Goal: Information Seeking & Learning: Learn about a topic

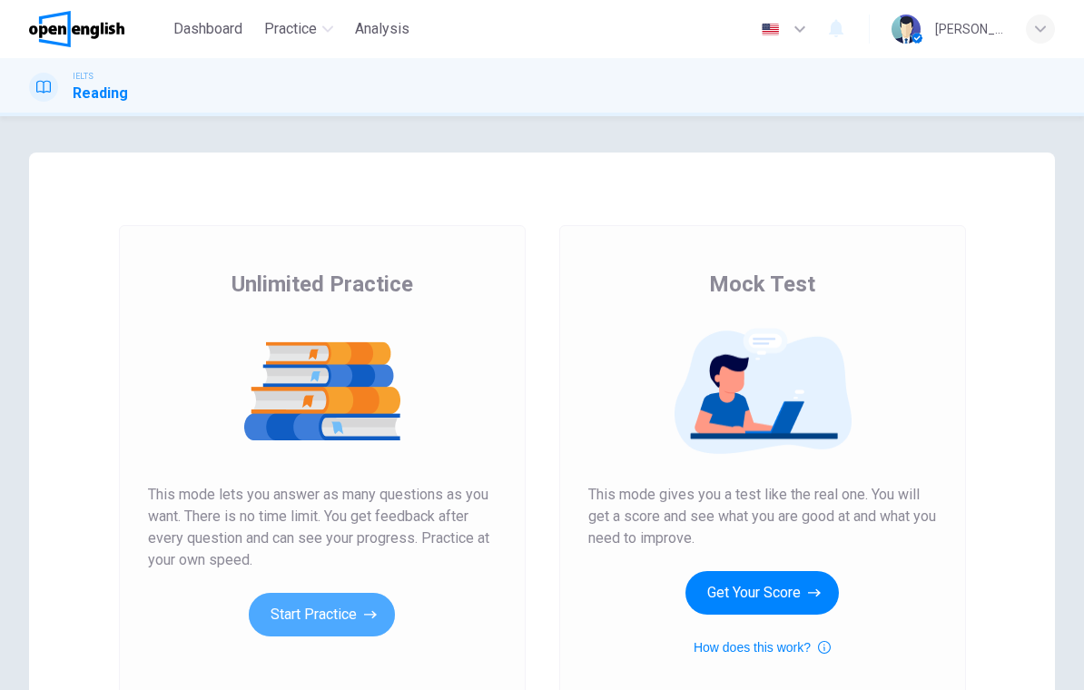
click at [349, 619] on button "Start Practice" at bounding box center [322, 615] width 146 height 44
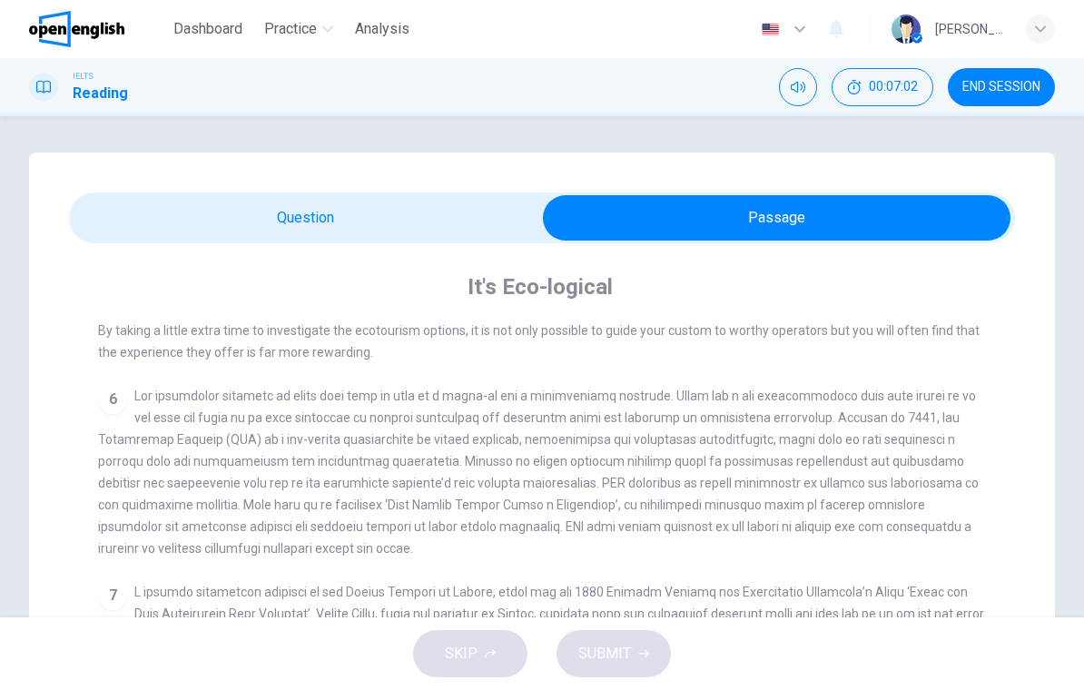
scroll to position [850, 0]
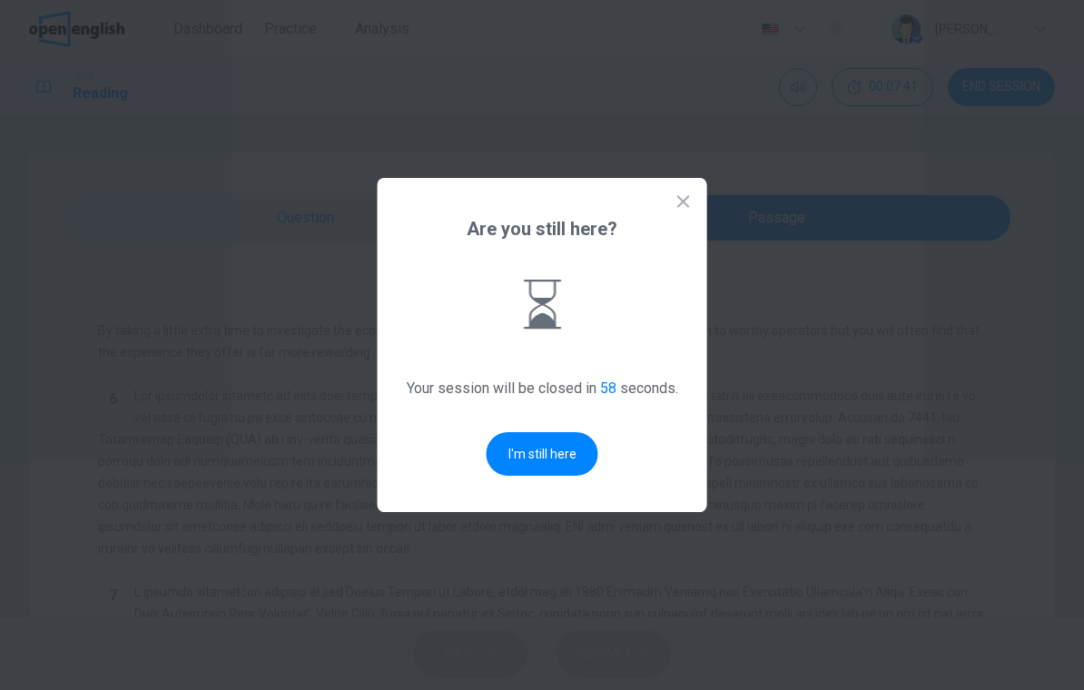
click at [553, 472] on button "I'm still here" at bounding box center [543, 454] width 112 height 44
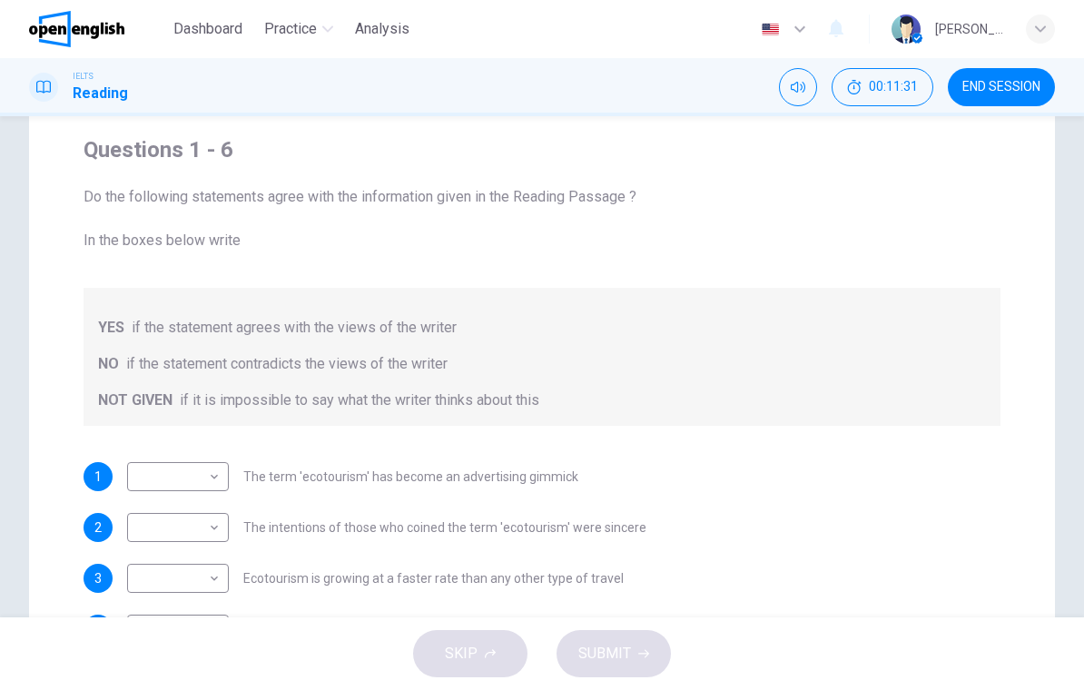
scroll to position [153, 0]
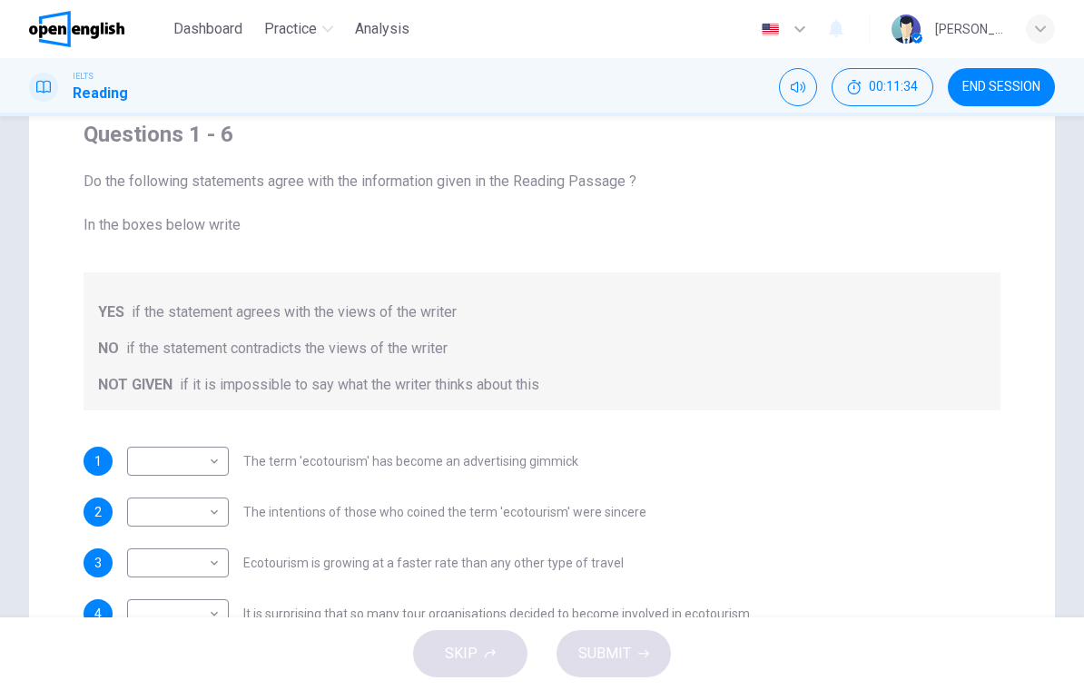
click at [207, 467] on body "This site uses cookies, as explained in our Privacy Policy . If you agree to th…" at bounding box center [542, 345] width 1084 height 690
click at [199, 494] on li "YES" at bounding box center [178, 490] width 102 height 29
type input "***"
click at [220, 515] on body "This site uses cookies, as explained in our Privacy Policy . If you agree to th…" at bounding box center [542, 345] width 1084 height 690
click at [195, 562] on li "NO" at bounding box center [178, 570] width 102 height 29
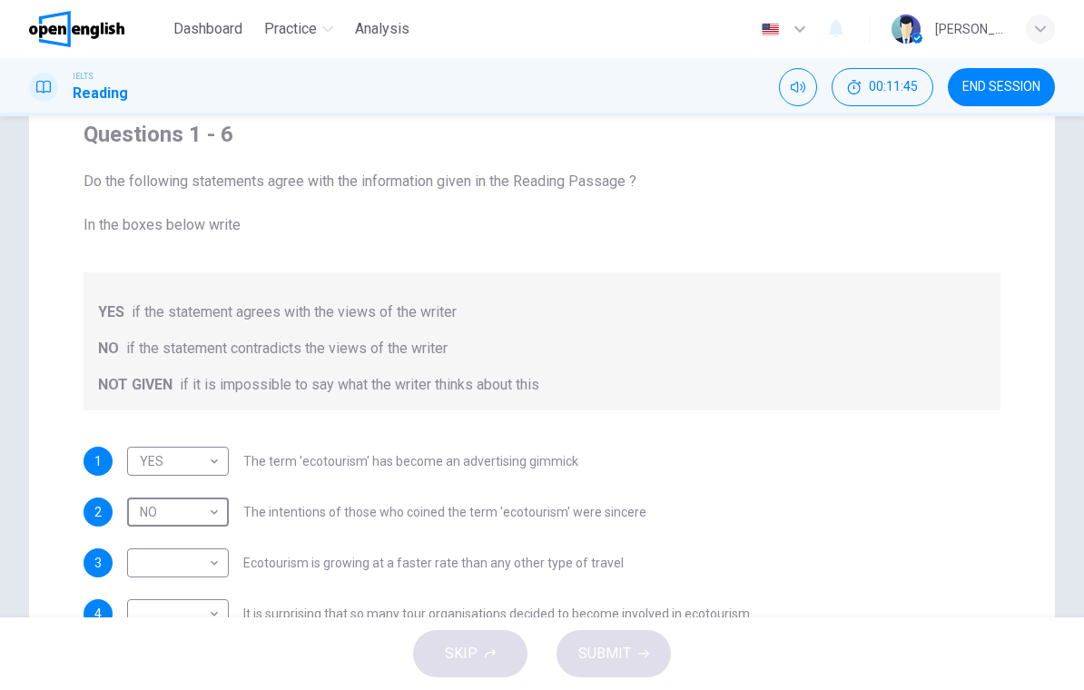
click at [220, 520] on body "This site uses cookies, as explained in our Privacy Policy . If you agree to th…" at bounding box center [542, 345] width 1084 height 690
click at [196, 543] on li "YES" at bounding box center [178, 541] width 102 height 29
type input "***"
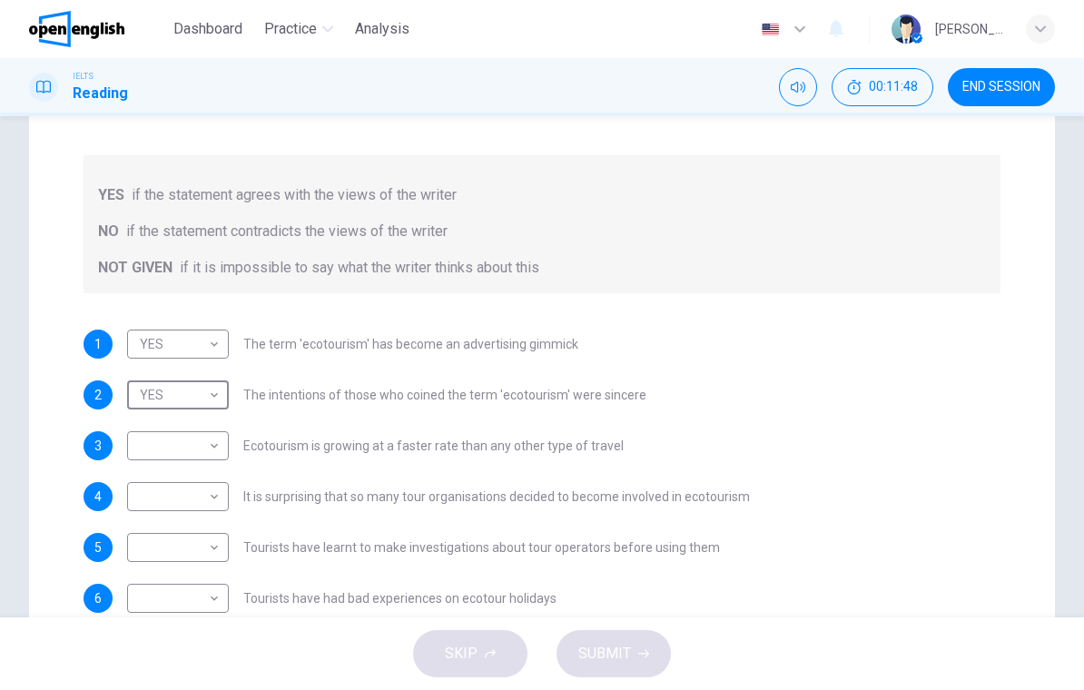
scroll to position [279, 0]
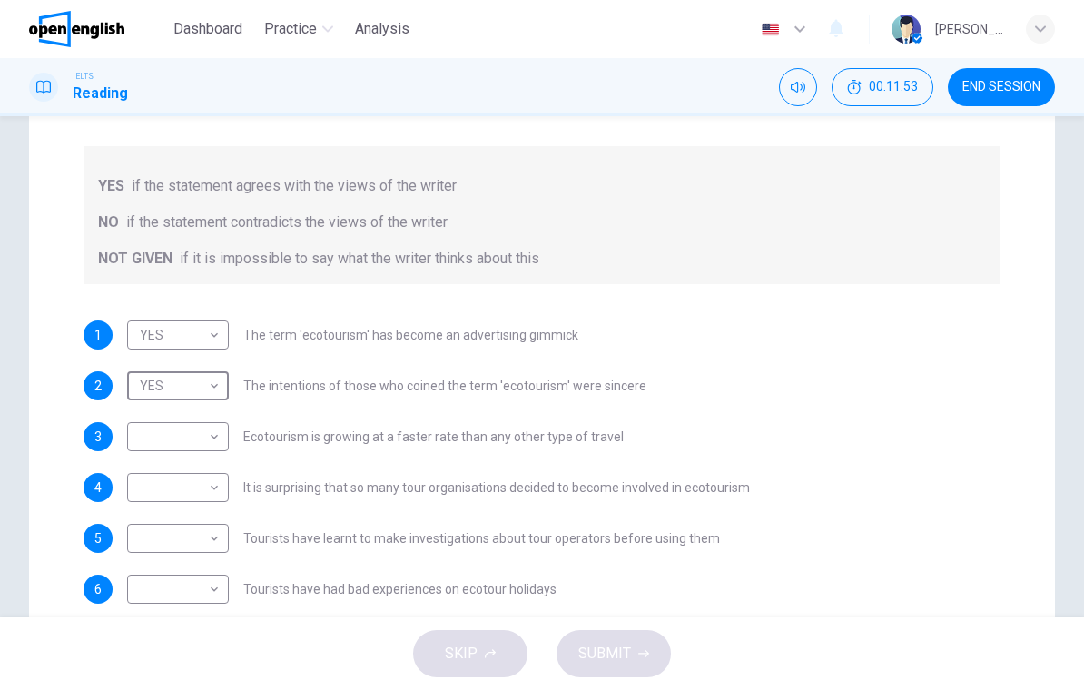
click at [211, 442] on body "This site uses cookies, as explained in our Privacy Policy . If you agree to th…" at bounding box center [542, 345] width 1084 height 690
click at [198, 475] on li "YES" at bounding box center [178, 465] width 102 height 29
type input "***"
click at [222, 494] on body "This site uses cookies, as explained in our Privacy Policy . If you agree to th…" at bounding box center [542, 345] width 1084 height 690
click at [197, 548] on li "NO" at bounding box center [178, 545] width 102 height 29
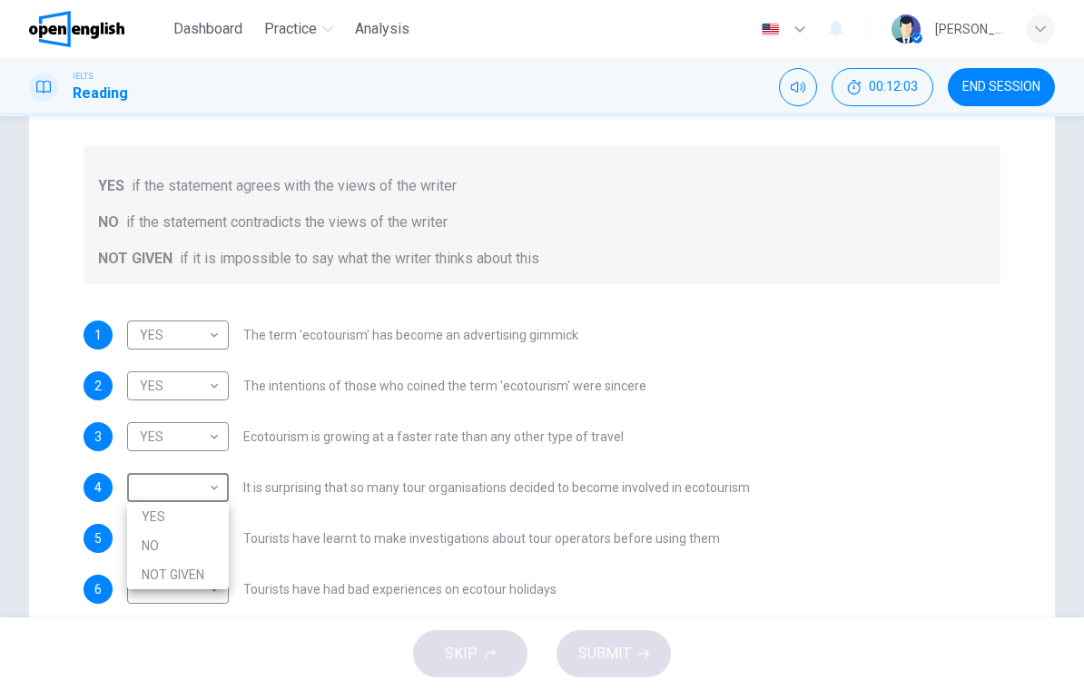
type input "**"
click at [217, 540] on body "This site uses cookies, as explained in our Privacy Policy . If you agree to th…" at bounding box center [542, 345] width 1084 height 690
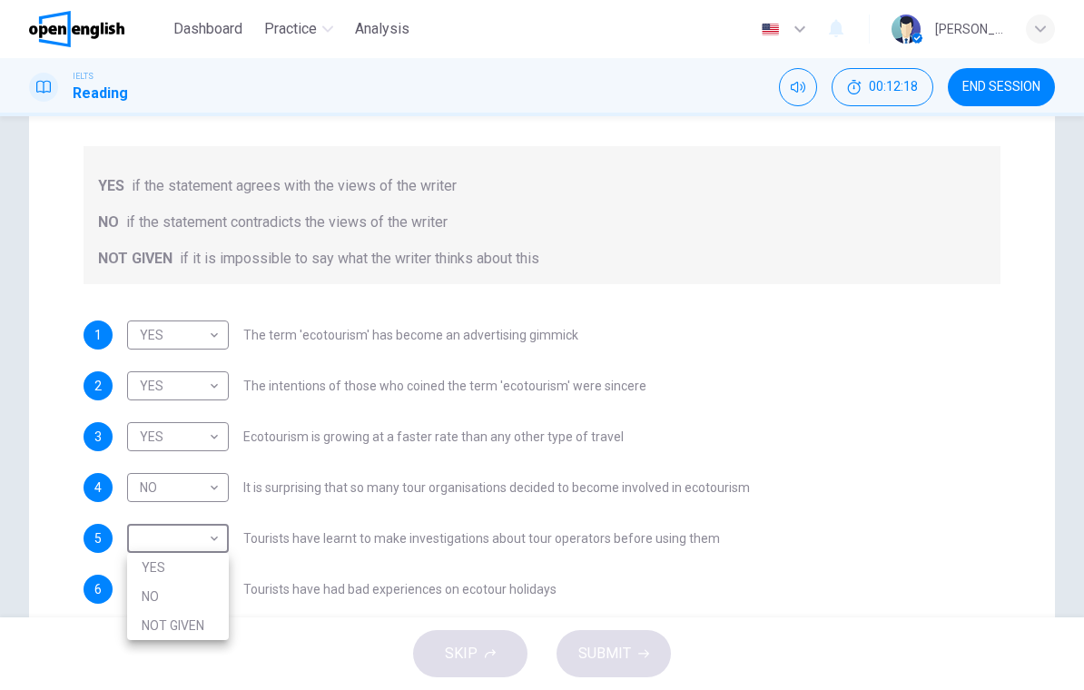
click at [187, 617] on li "NOT GIVEN" at bounding box center [178, 625] width 102 height 29
type input "*********"
click at [222, 578] on body "This site uses cookies, as explained in our Privacy Policy . If you agree to th…" at bounding box center [542, 345] width 1084 height 690
click at [208, 658] on li "NOT GIVEN" at bounding box center [178, 661] width 102 height 29
type input "*********"
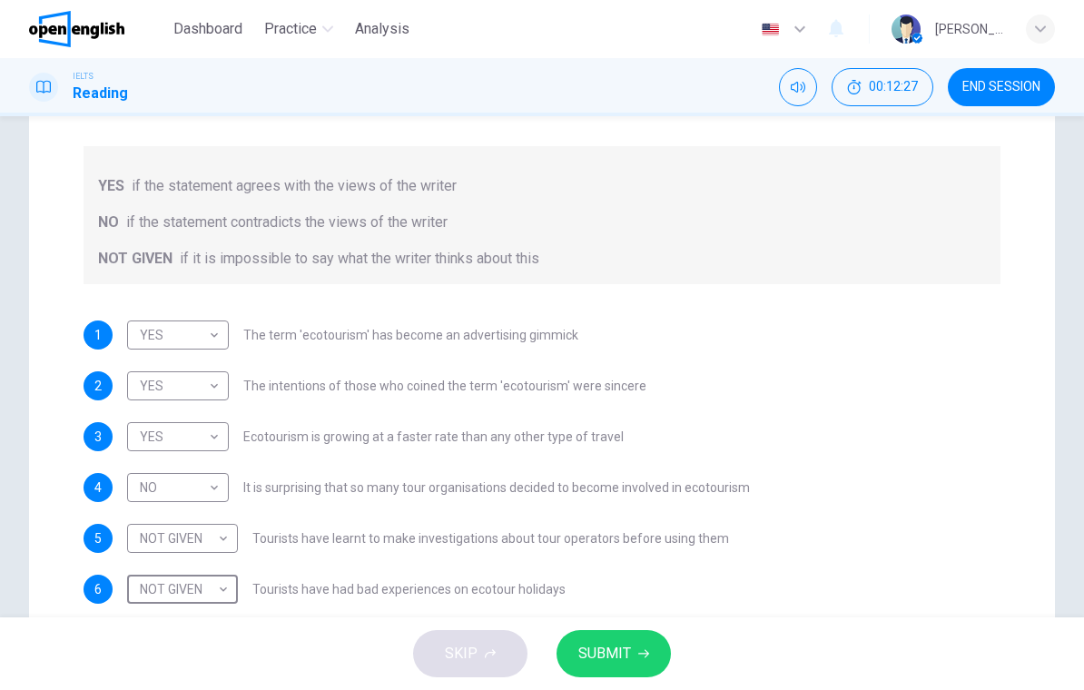
click at [611, 653] on span "SUBMIT" at bounding box center [605, 653] width 53 height 25
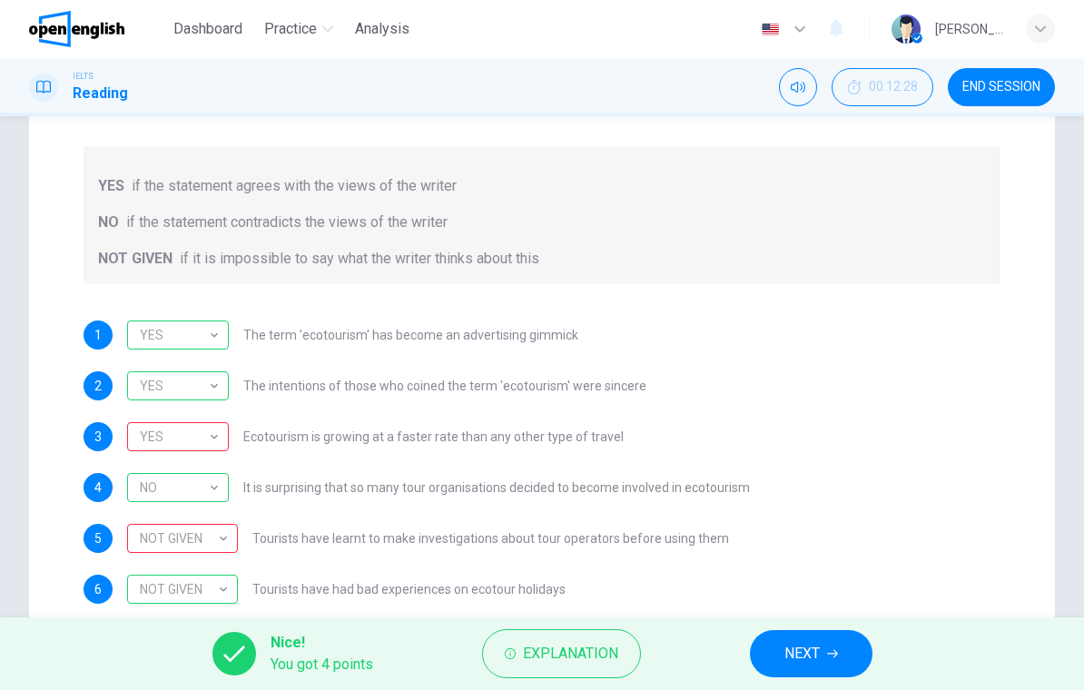
click at [193, 433] on div "YES" at bounding box center [174, 437] width 95 height 52
click at [220, 541] on div "NOT GIVEN" at bounding box center [179, 539] width 104 height 52
click at [272, 586] on span "Tourists have had bad experiences on ecotour holidays" at bounding box center [408, 589] width 313 height 13
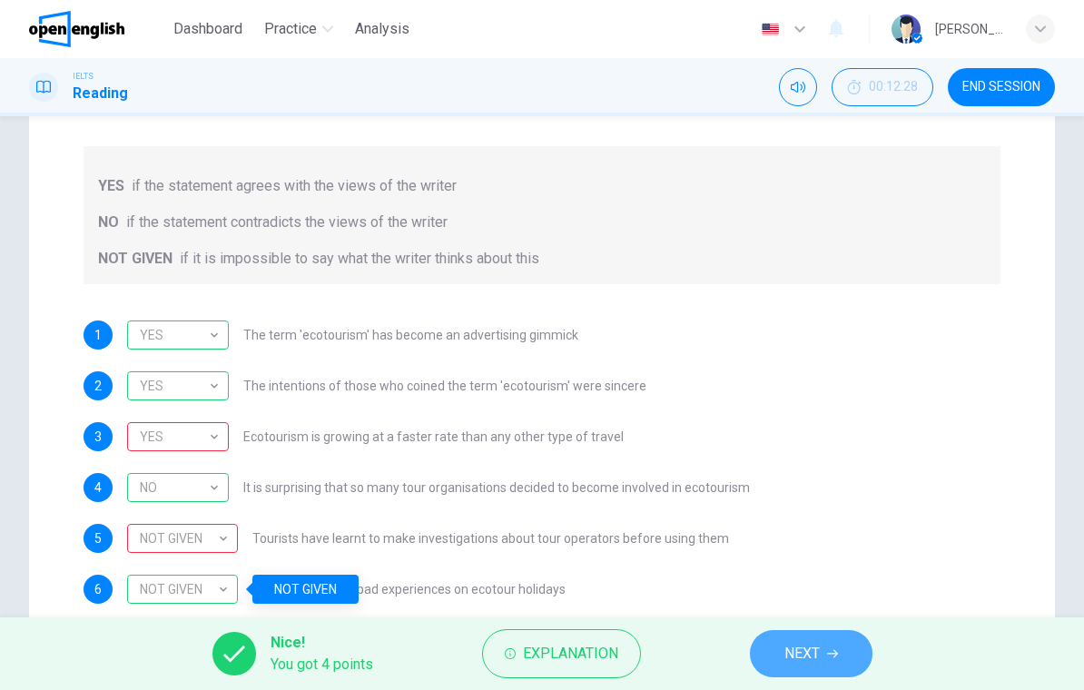
click at [804, 643] on span "NEXT" at bounding box center [802, 653] width 35 height 25
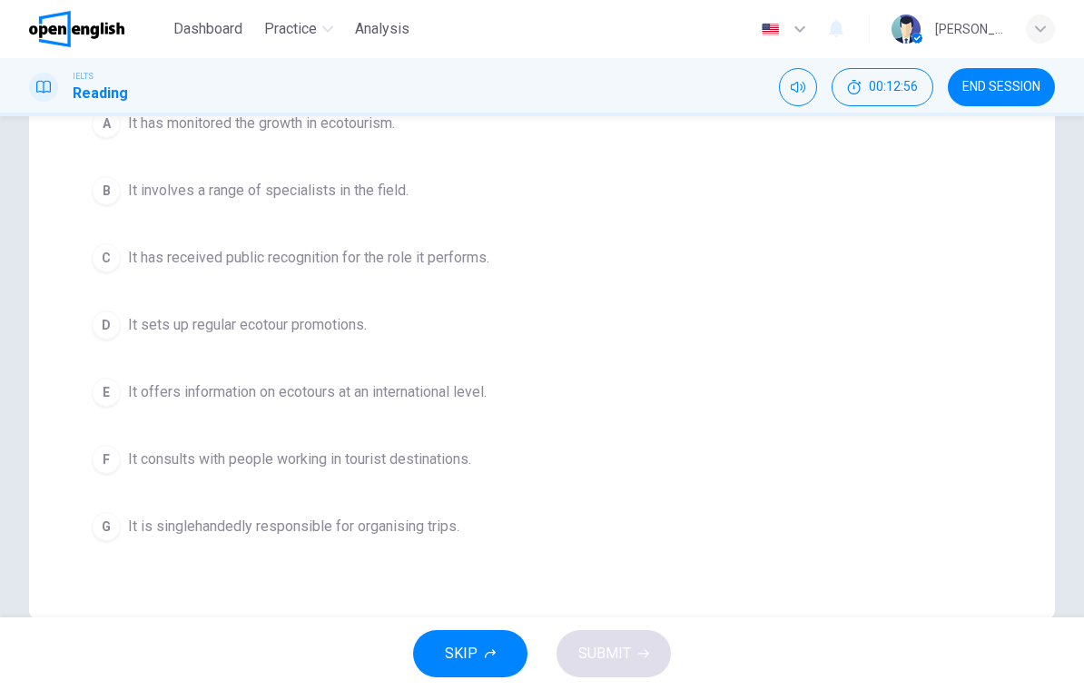
scroll to position [329, 0]
click at [280, 390] on span "It offers information on ecotours at an international level." at bounding box center [307, 388] width 359 height 22
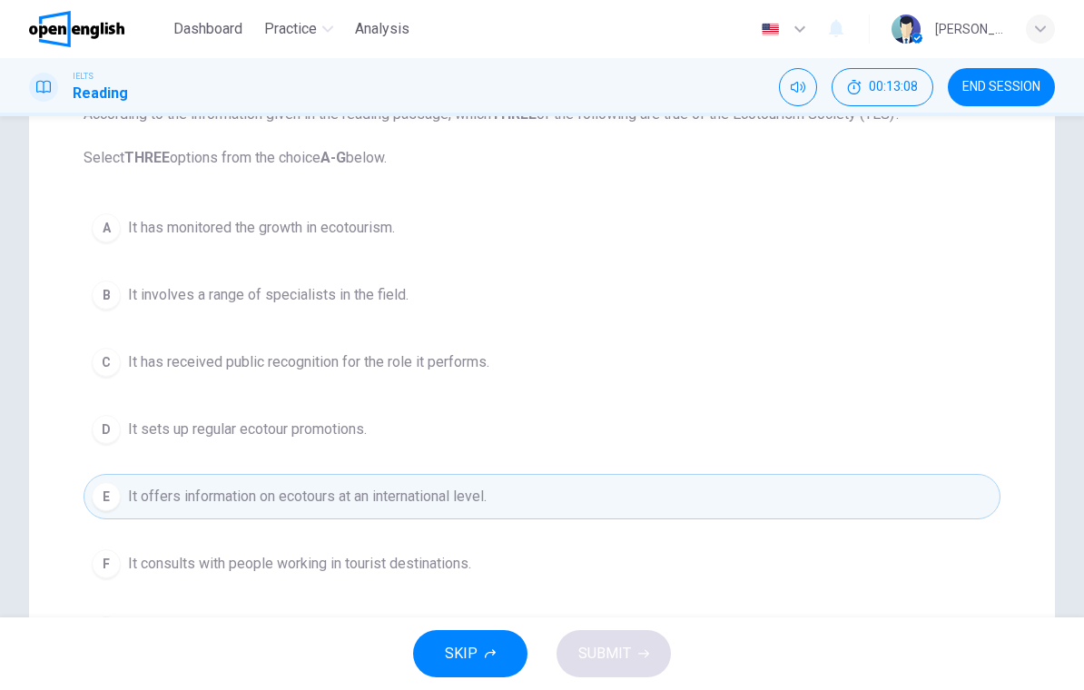
scroll to position [222, 0]
click at [362, 302] on span "It involves a range of specialists in the field." at bounding box center [268, 293] width 281 height 22
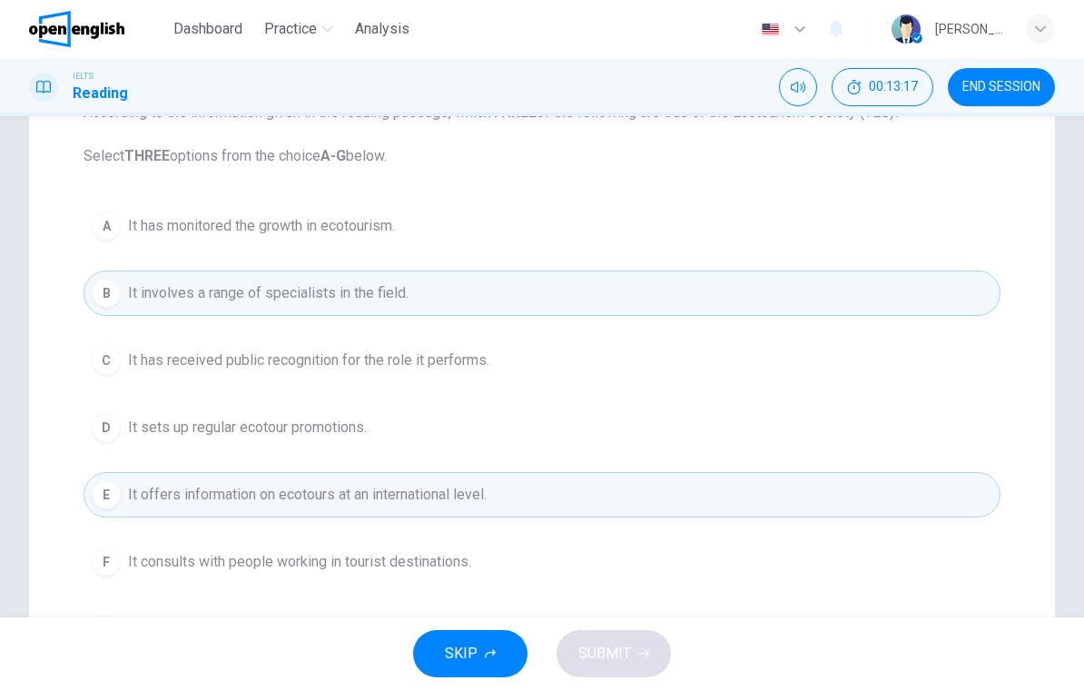
click at [377, 213] on button "A It has monitored the growth in ecotourism." at bounding box center [542, 225] width 917 height 45
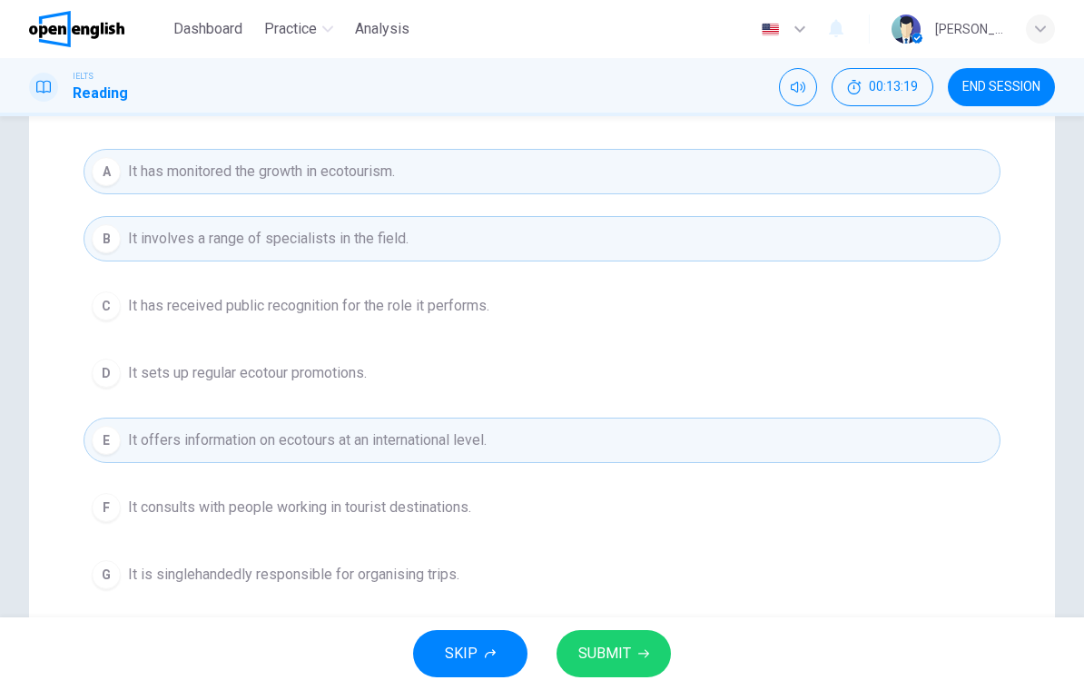
click at [604, 667] on button "SUBMIT" at bounding box center [614, 653] width 114 height 47
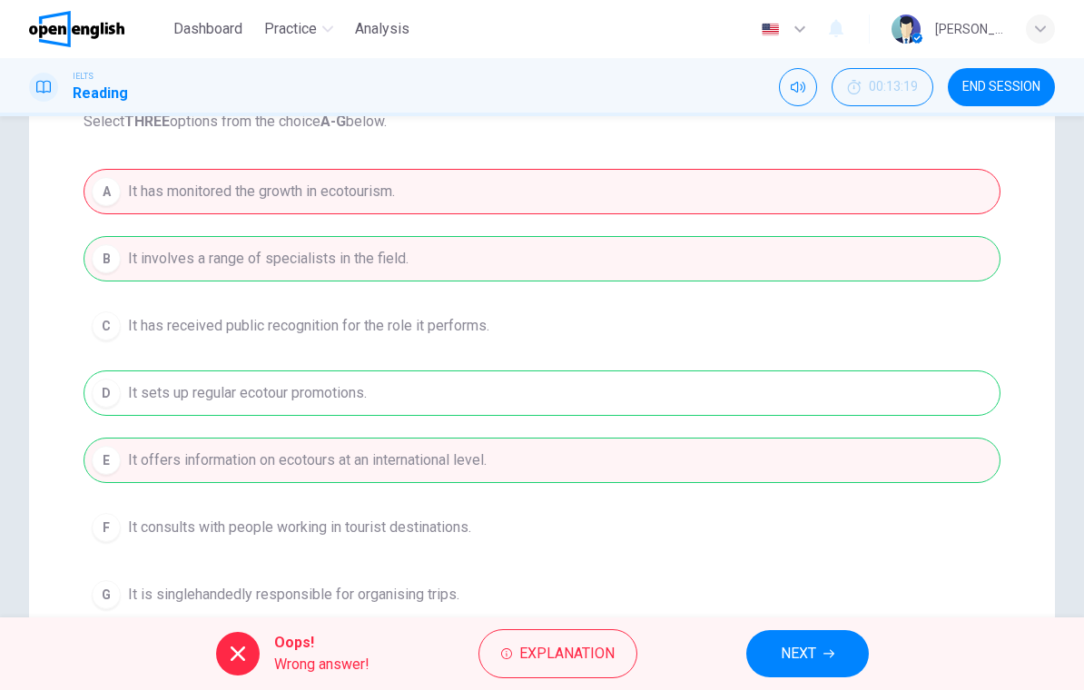
scroll to position [255, 0]
click at [799, 658] on span "NEXT" at bounding box center [798, 653] width 35 height 25
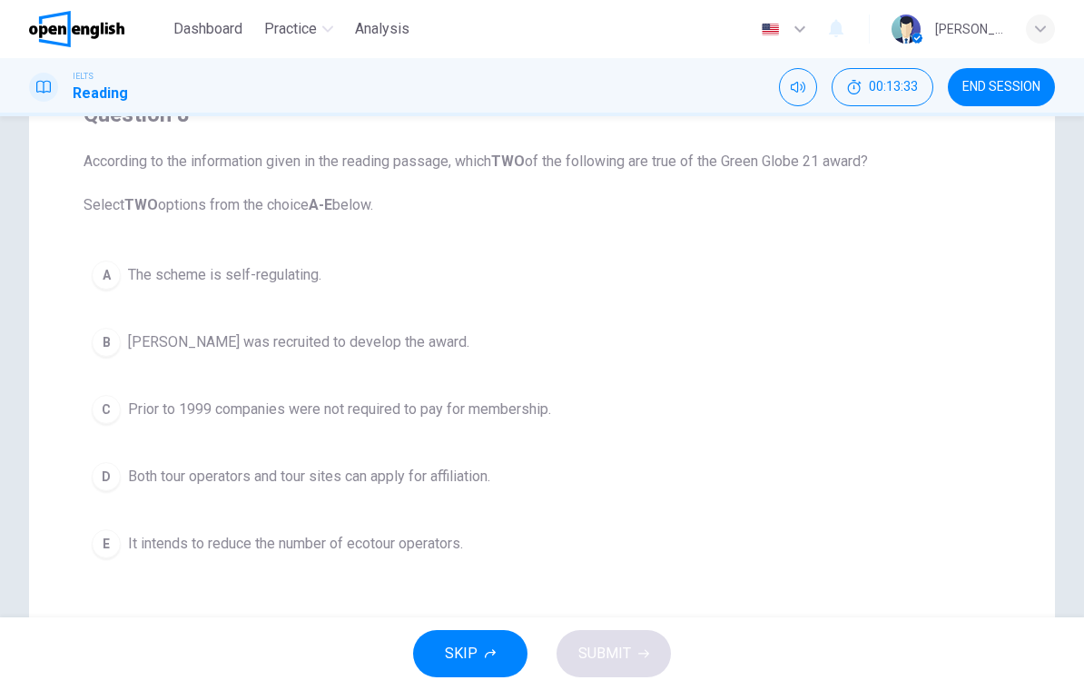
scroll to position [187, 0]
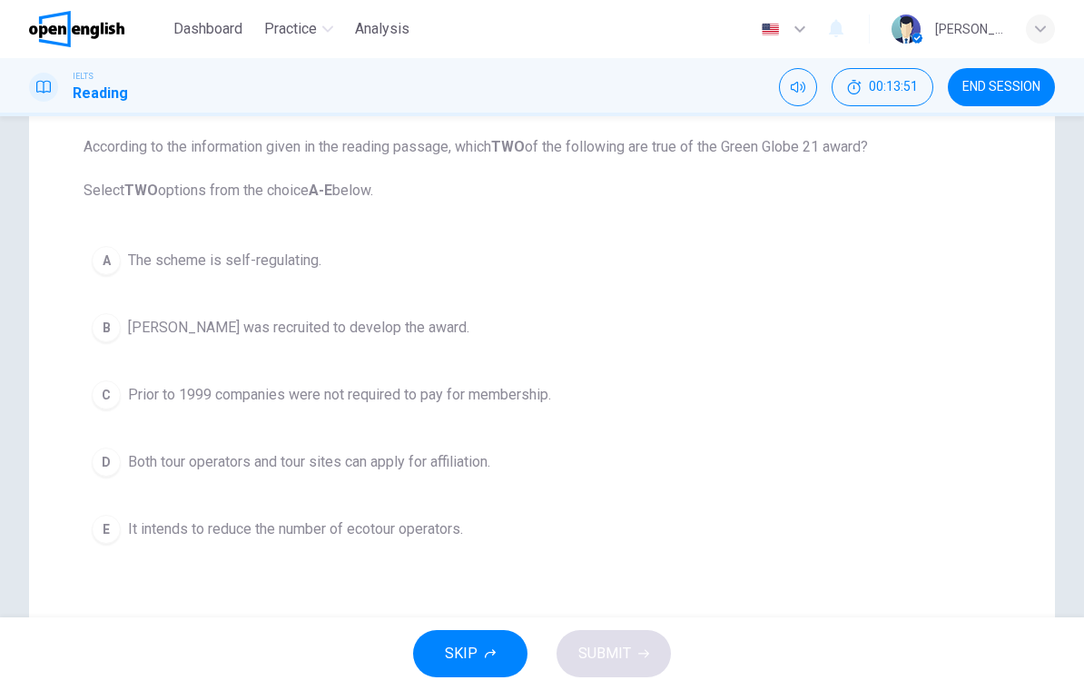
click at [124, 458] on button "D Both tour operators and tour sites can apply for affiliation." at bounding box center [542, 462] width 917 height 45
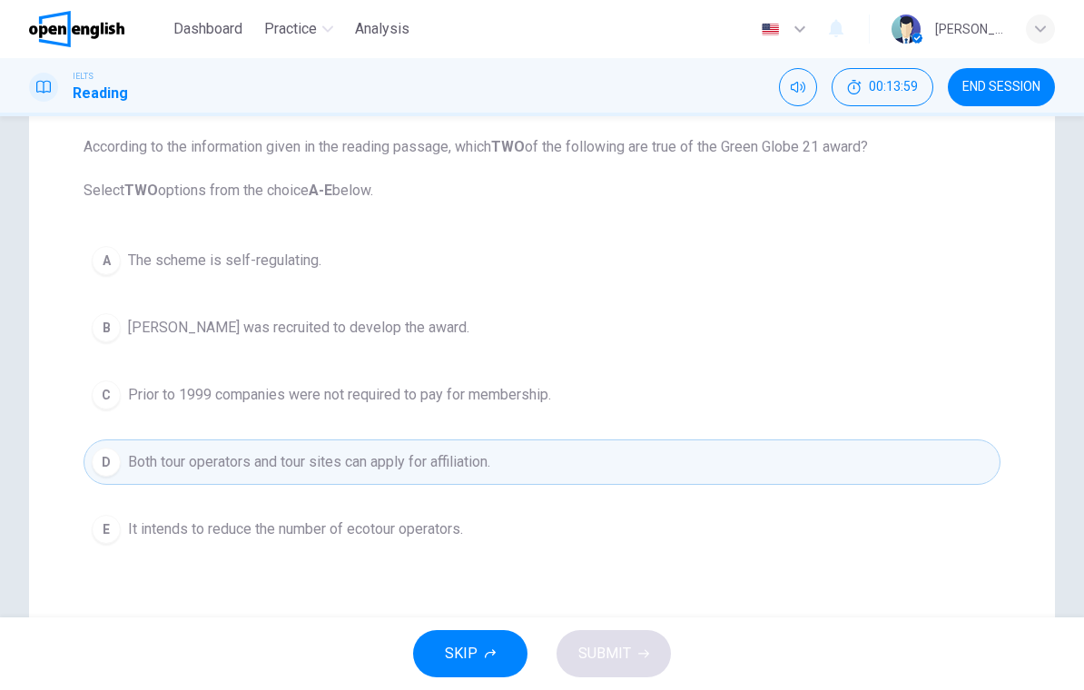
click at [279, 271] on span "The scheme is self-regulating." at bounding box center [224, 261] width 193 height 22
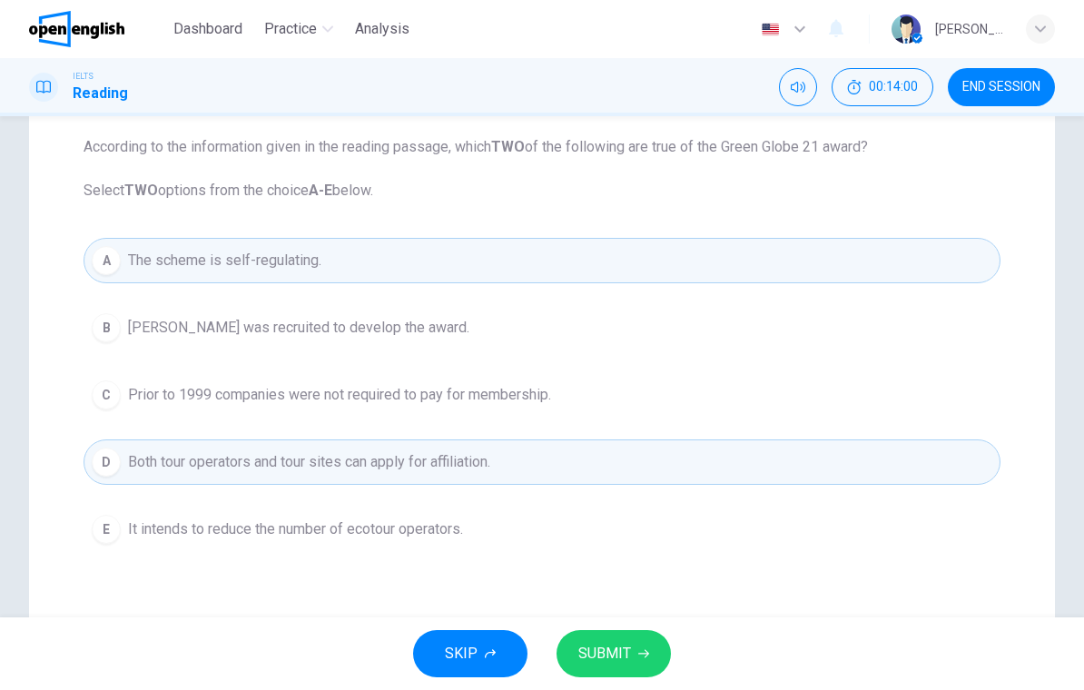
click at [625, 674] on button "SUBMIT" at bounding box center [614, 653] width 114 height 47
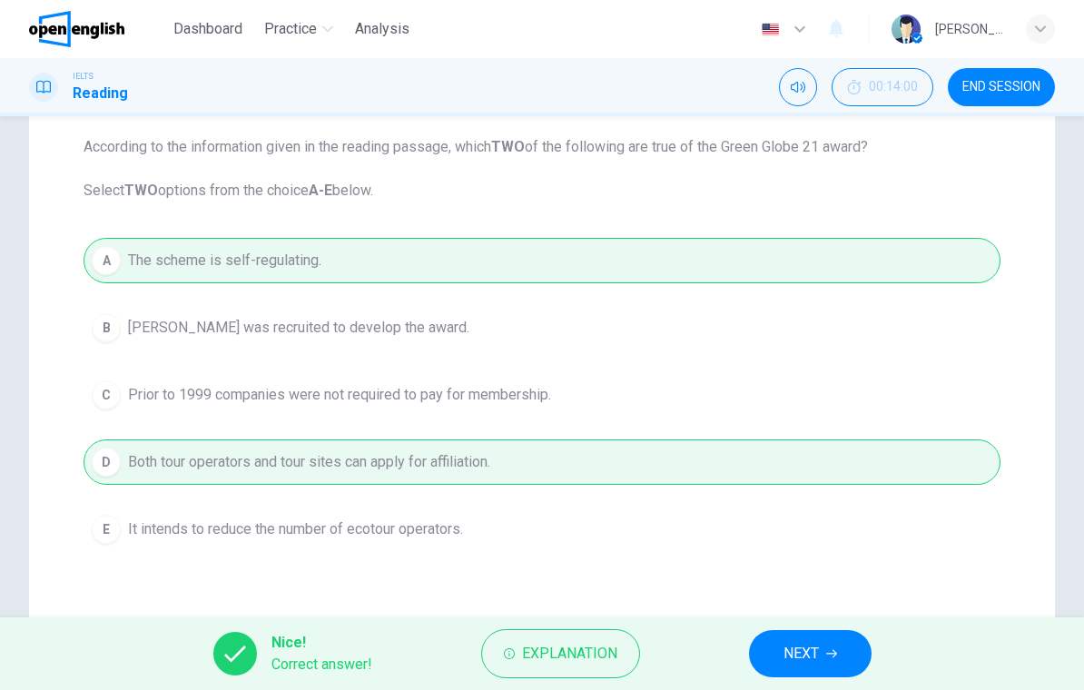
click at [818, 662] on span "NEXT" at bounding box center [801, 653] width 35 height 25
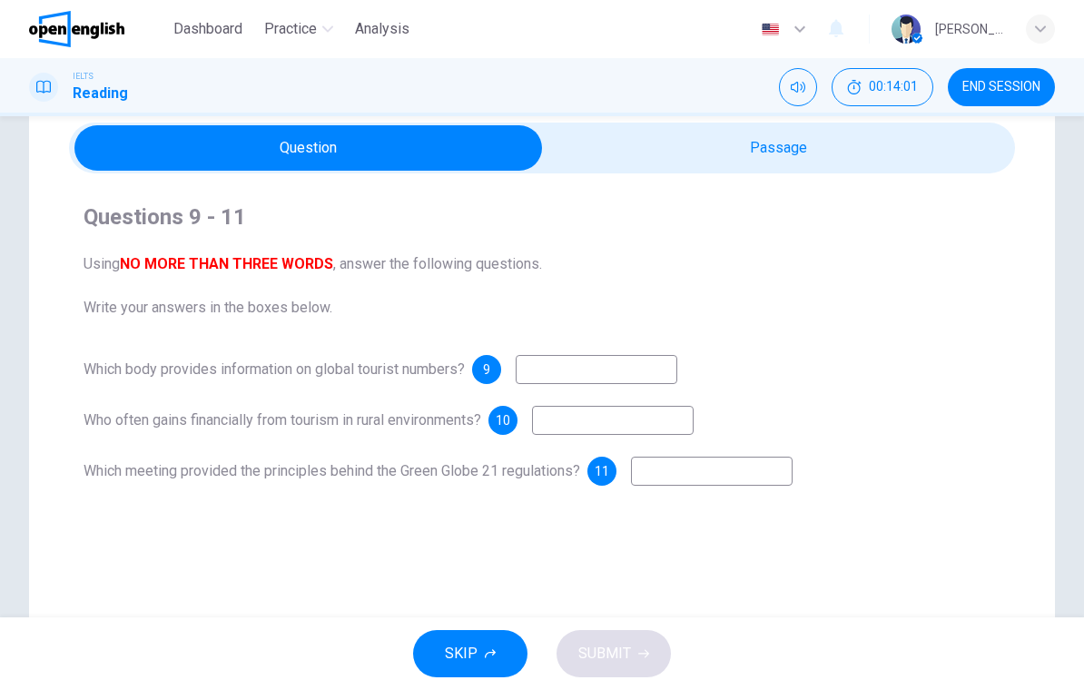
scroll to position [71, 0]
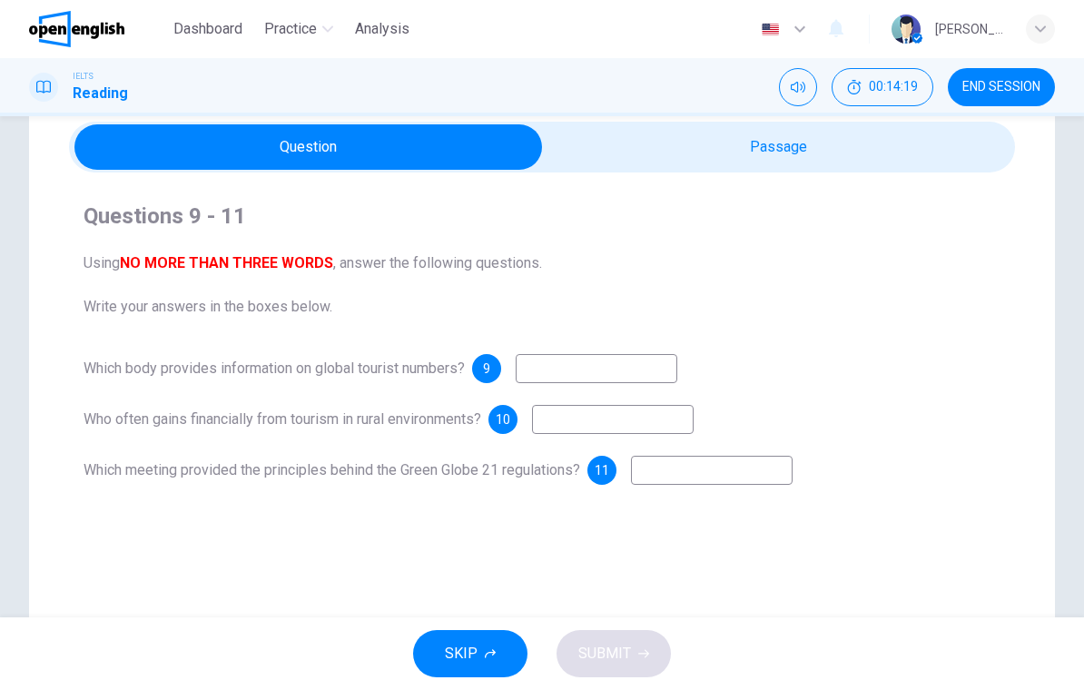
click at [640, 365] on input at bounding box center [597, 368] width 162 height 29
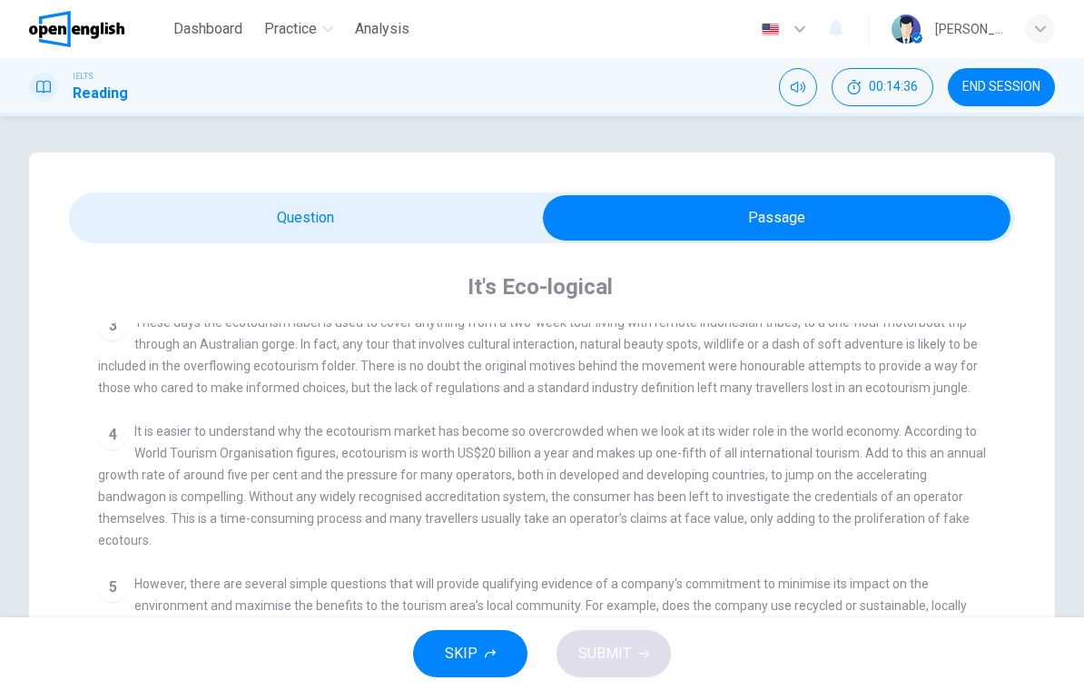
scroll to position [491, 0]
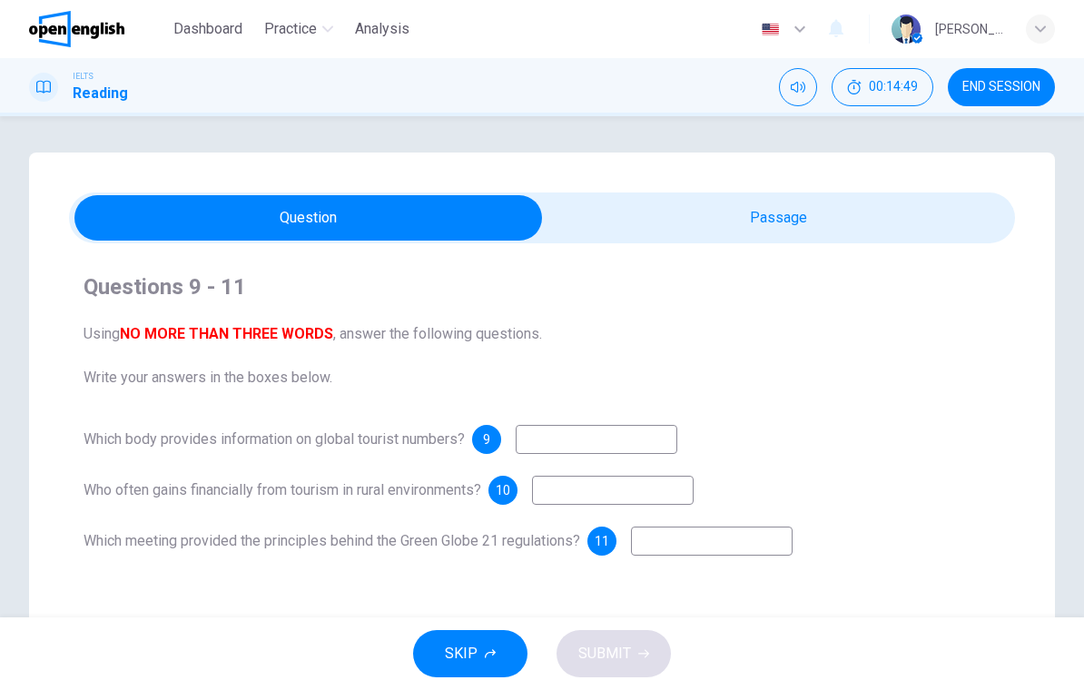
click at [629, 442] on input at bounding box center [597, 439] width 162 height 29
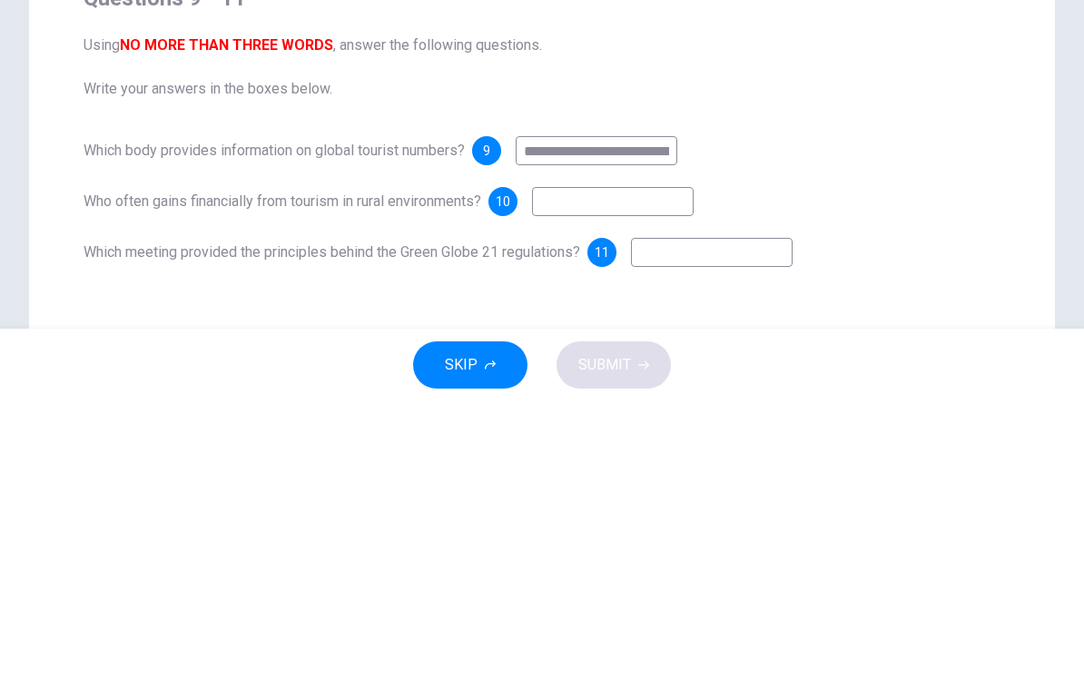
type input "**********"
click at [634, 476] on input at bounding box center [613, 490] width 162 height 29
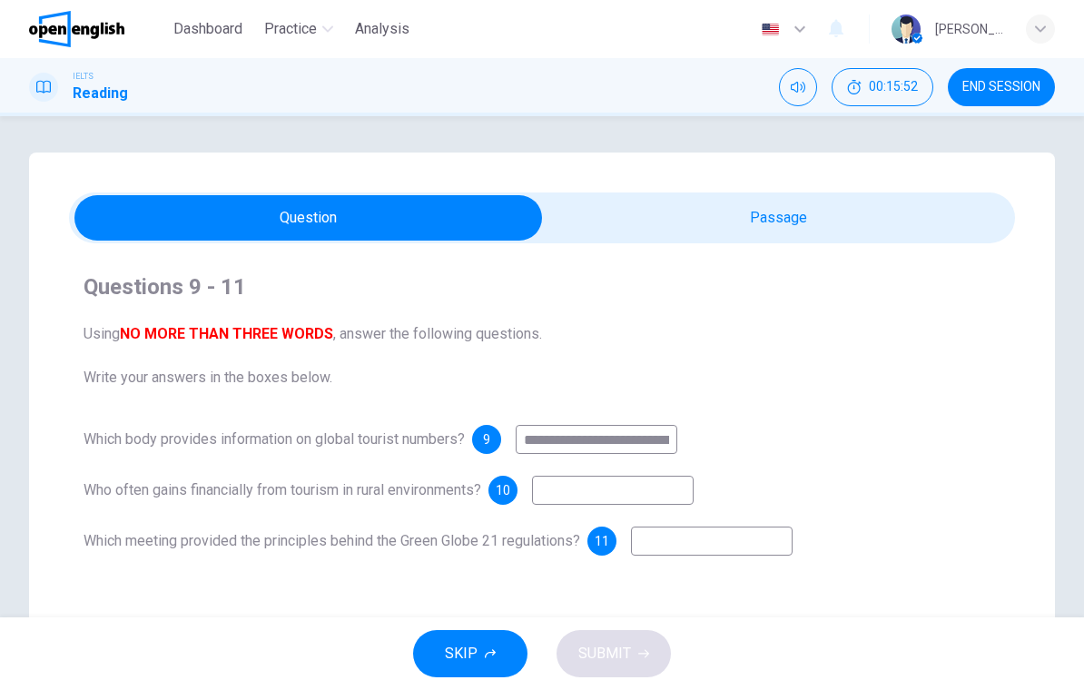
scroll to position [71, 0]
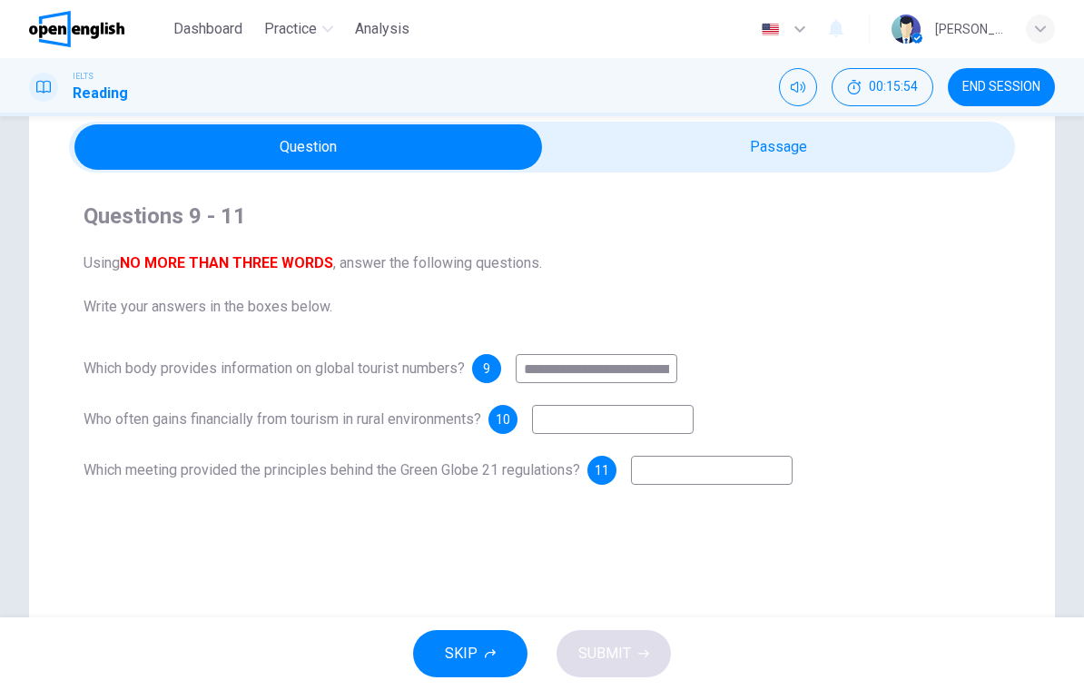
click at [658, 429] on input at bounding box center [613, 419] width 162 height 29
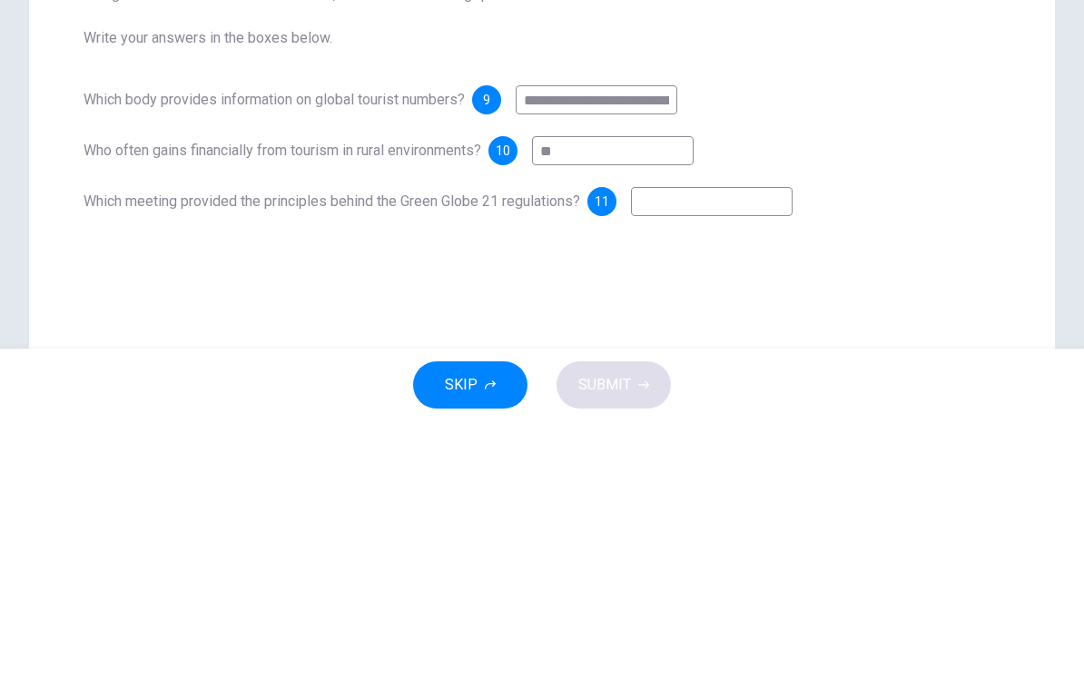
type input "*"
type input "******"
click at [774, 456] on input at bounding box center [712, 470] width 162 height 29
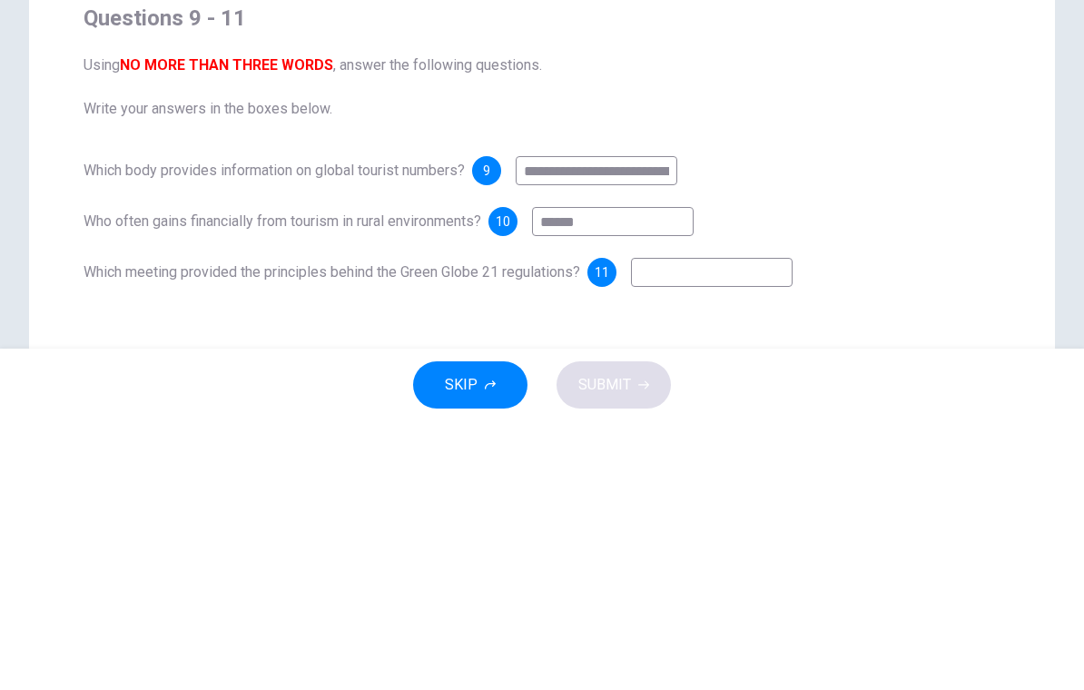
scroll to position [0, 0]
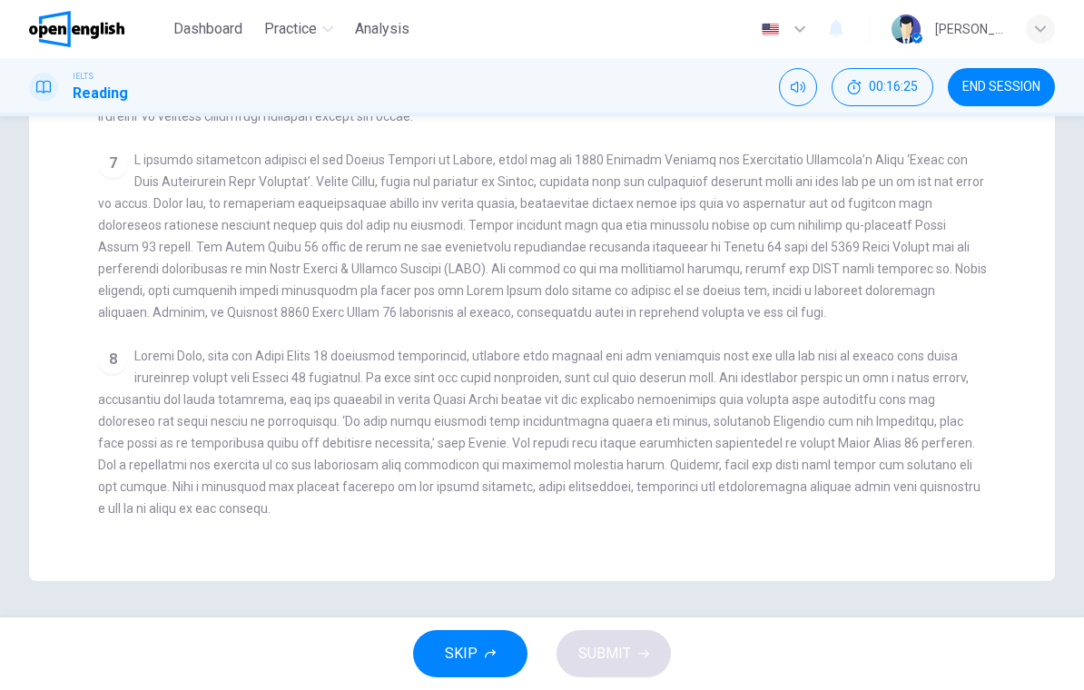
click at [887, 481] on span at bounding box center [539, 432] width 883 height 167
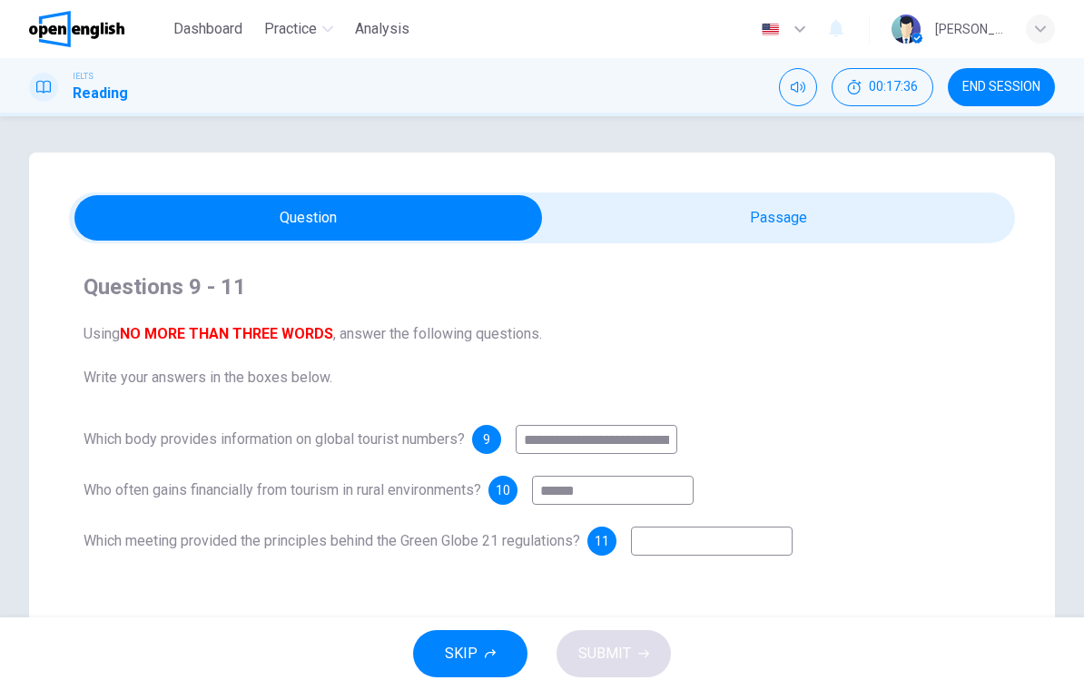
click at [685, 528] on input at bounding box center [712, 541] width 162 height 29
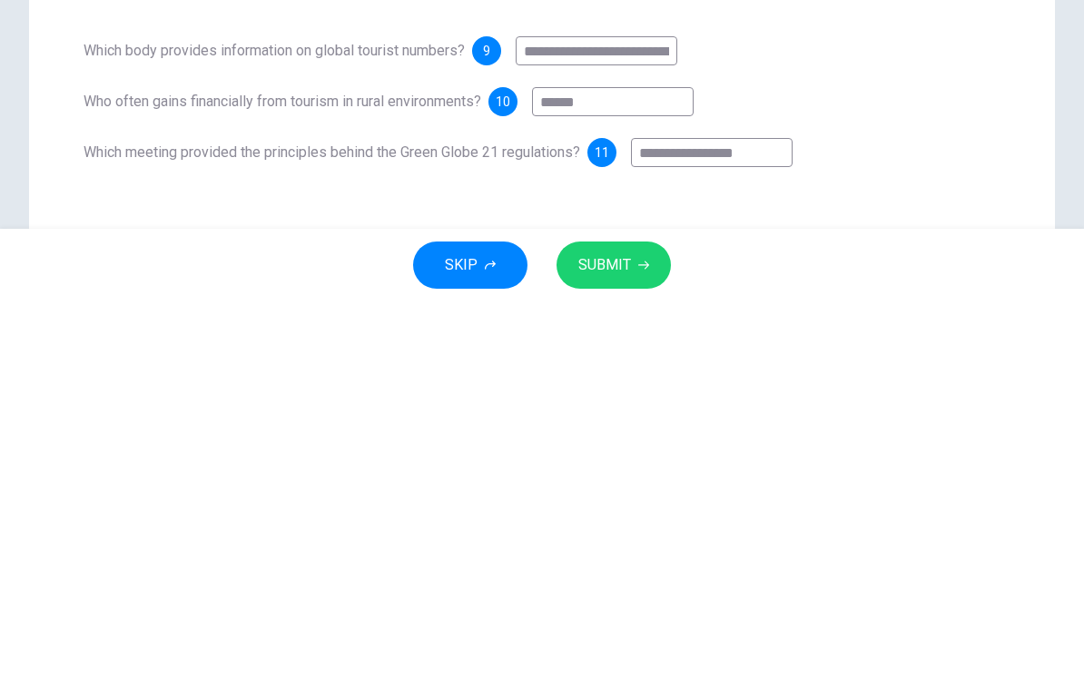
type input "**********"
click at [642, 648] on icon "button" at bounding box center [643, 653] width 11 height 11
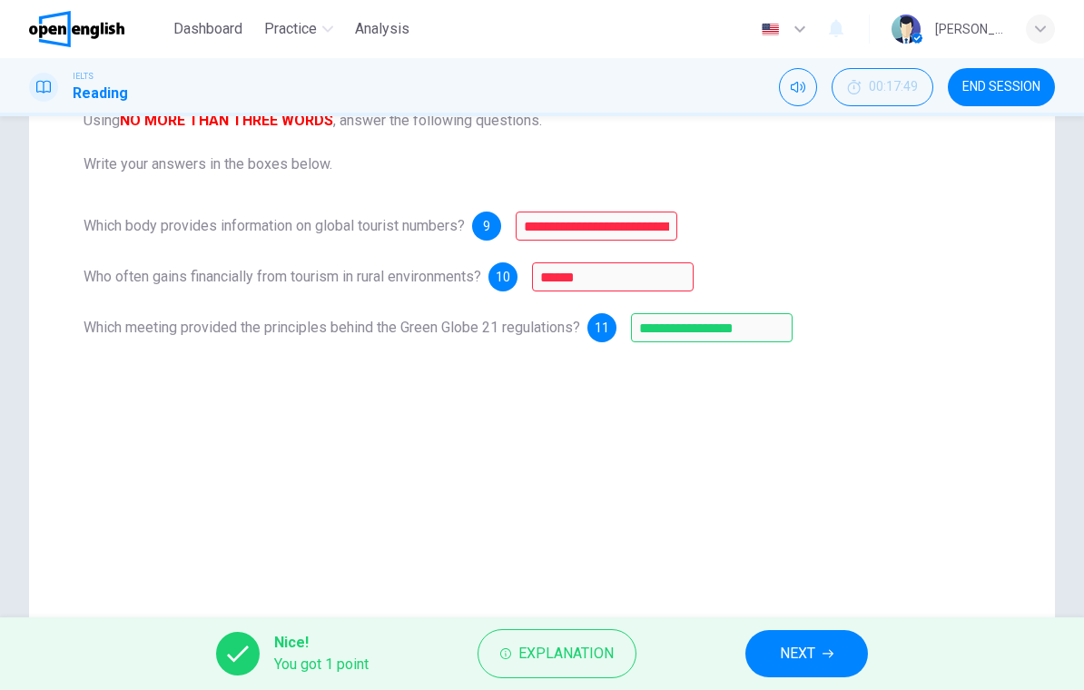
scroll to position [214, 0]
click at [518, 282] on div "10" at bounding box center [503, 276] width 29 height 29
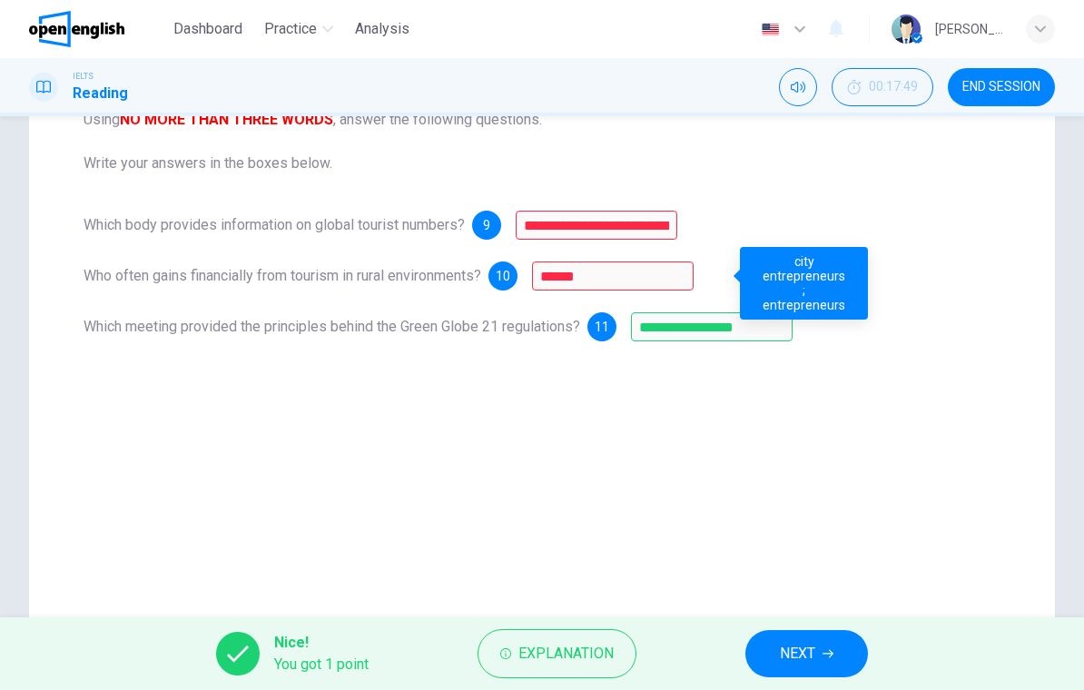
click at [490, 223] on span "9" at bounding box center [486, 225] width 7 height 13
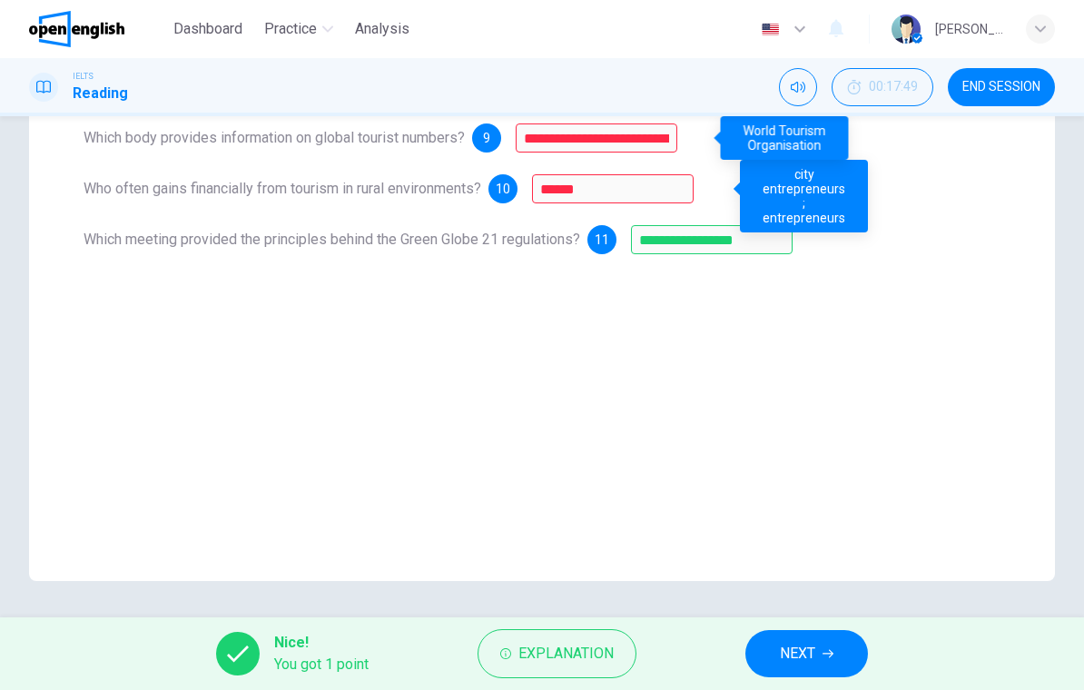
scroll to position [302, 0]
click at [815, 645] on span "NEXT" at bounding box center [797, 653] width 35 height 25
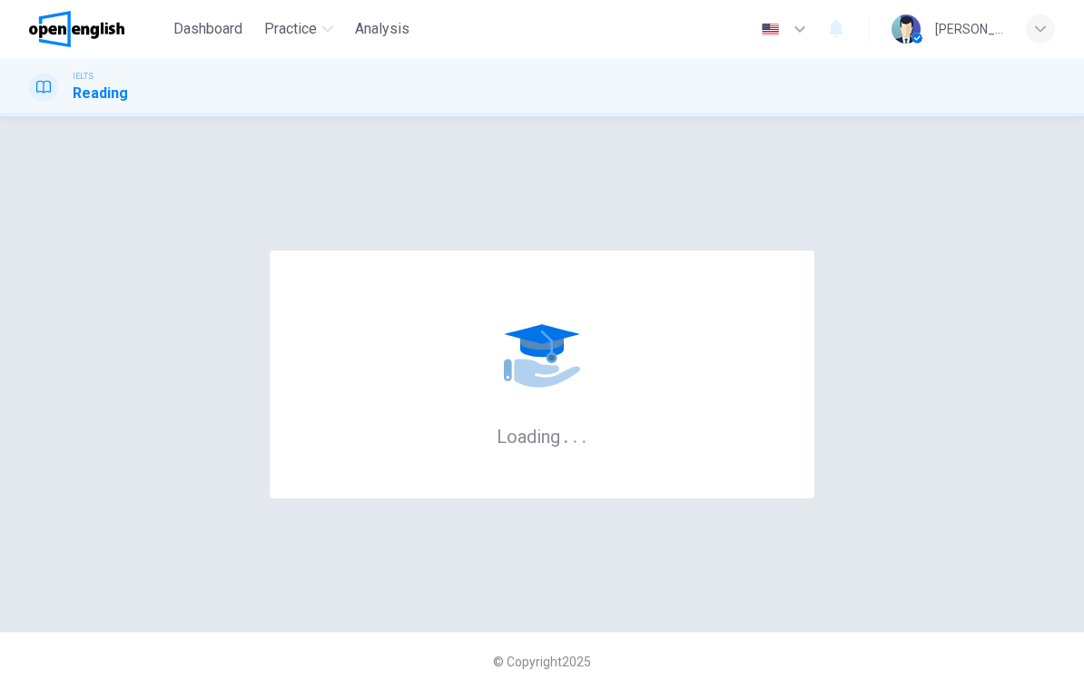
scroll to position [0, 0]
